Goal: Task Accomplishment & Management: Use online tool/utility

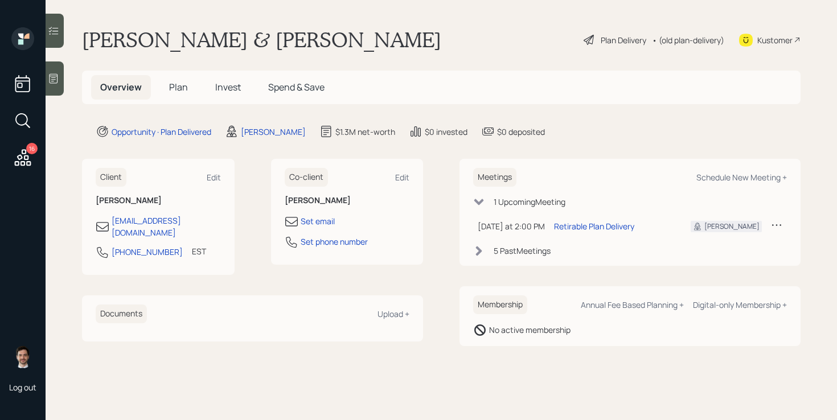
click at [620, 40] on div "Plan Delivery" at bounding box center [624, 40] width 46 height 12
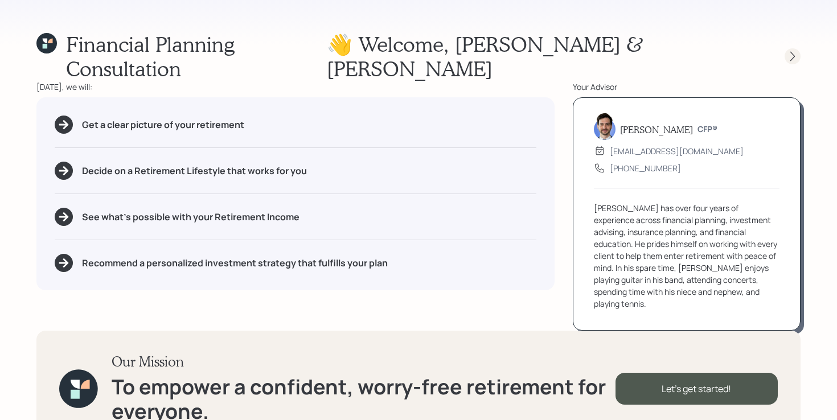
click at [792, 51] on icon at bounding box center [792, 56] width 11 height 11
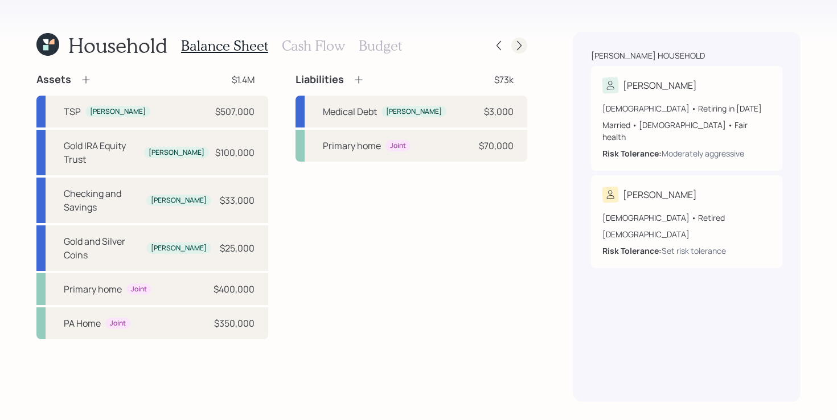
click at [520, 40] on icon at bounding box center [519, 45] width 11 height 11
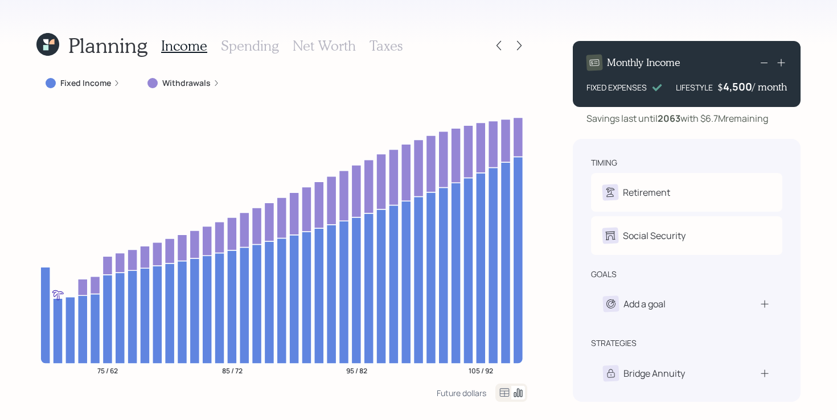
click at [520, 40] on icon at bounding box center [519, 45] width 11 height 11
